Goal: Information Seeking & Learning: Learn about a topic

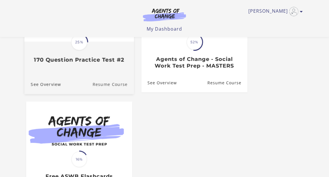
click at [112, 85] on link "Resume Course" at bounding box center [114, 84] width 42 height 19
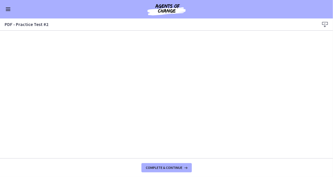
click at [9, 8] on button "Enable menu" at bounding box center [8, 9] width 7 height 7
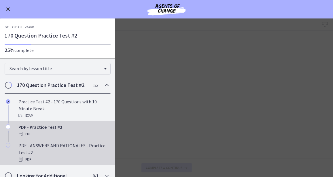
click at [60, 149] on div "PDF - ANSWERS AND RATIONALES - Practice Test #2 PDF" at bounding box center [63, 152] width 90 height 21
